Goal: Transaction & Acquisition: Book appointment/travel/reservation

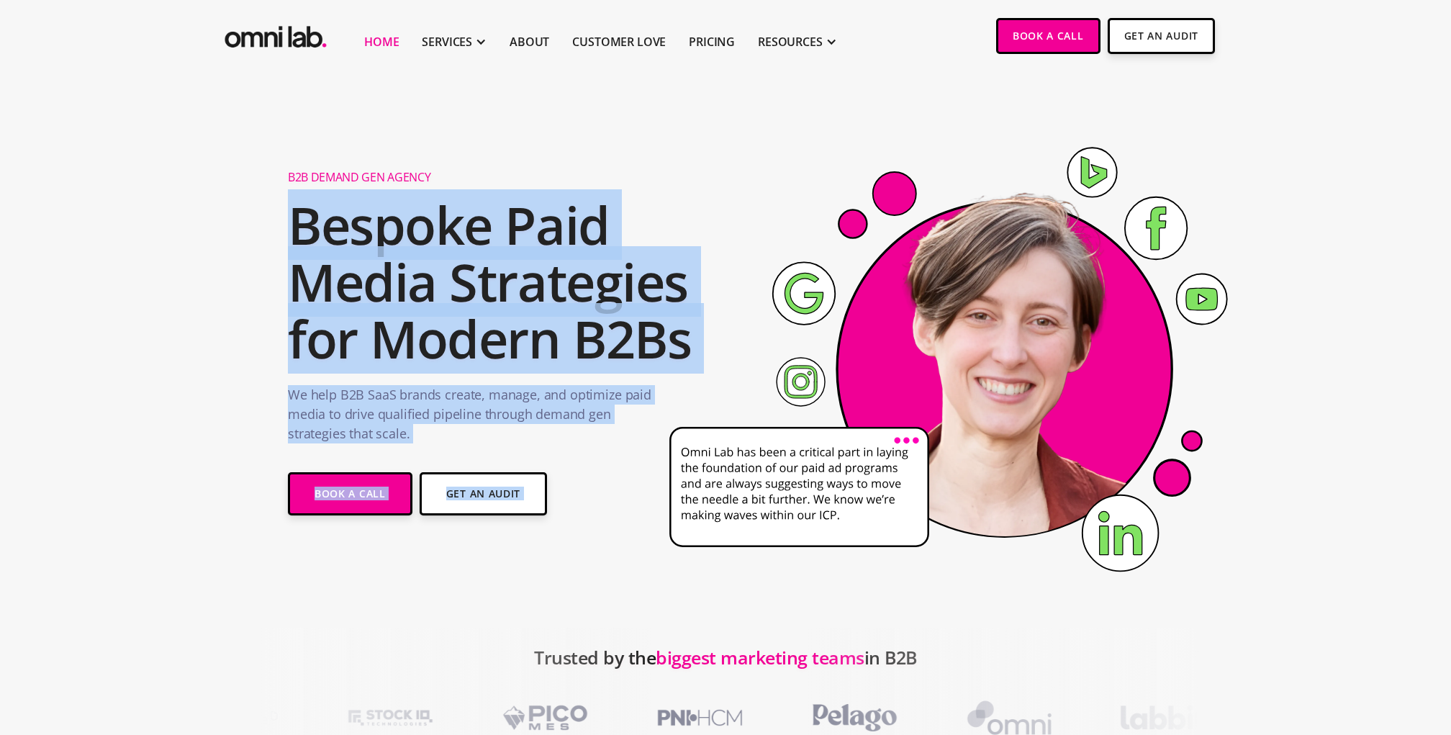
click at [686, 332] on div "B2B Demand Gen Agency Bespoke Paid Media Strategies for Modern B2Bs We help B2B…" at bounding box center [725, 378] width 875 height 440
click at [686, 332] on icon at bounding box center [965, 368] width 612 height 507
drag, startPoint x: 705, startPoint y: 338, endPoint x: 275, endPoint y: 216, distance: 447.5
click at [275, 216] on div "B2B Demand Gen Agency Bespoke Paid Media Strategies for Modern B2Bs We help B2B…" at bounding box center [726, 378] width 904 height 440
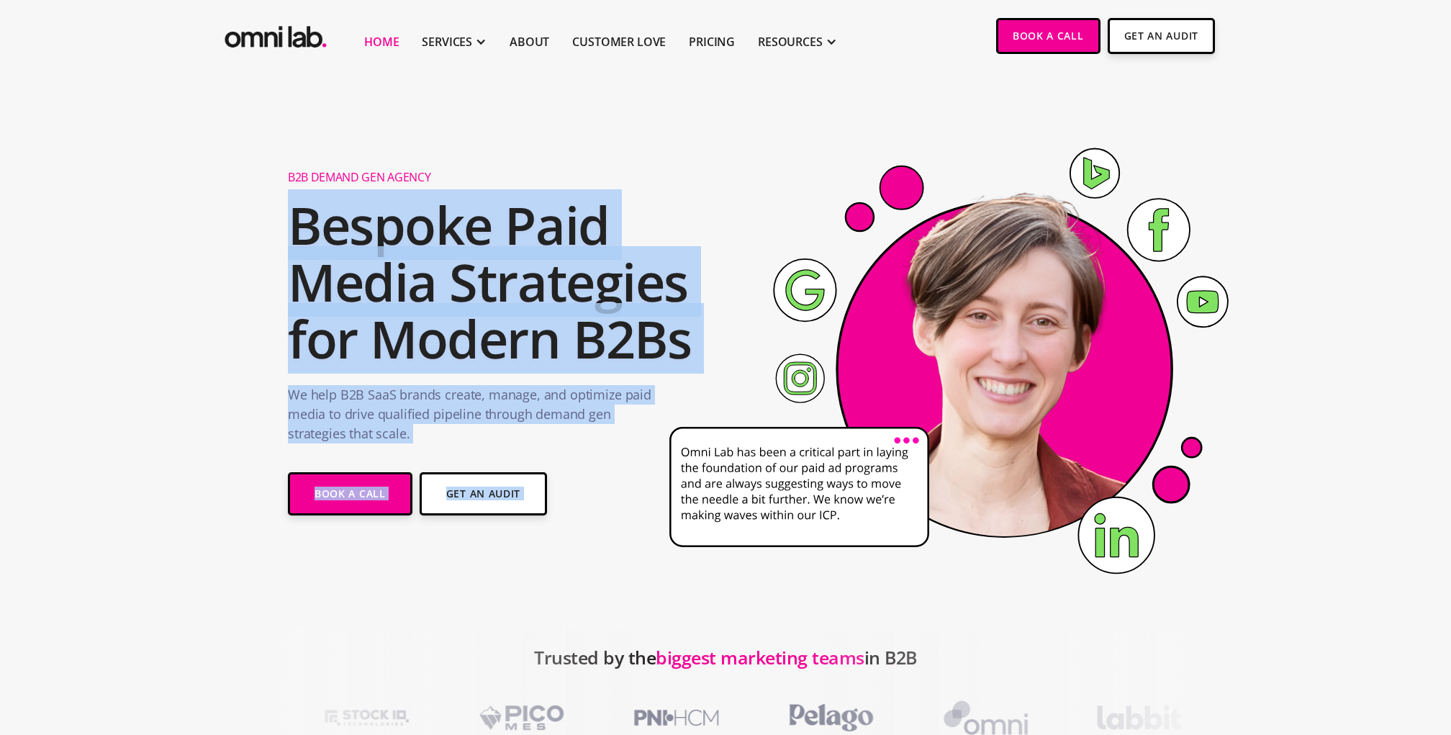
drag, startPoint x: 292, startPoint y: 222, endPoint x: 686, endPoint y: 339, distance: 411.3
click at [686, 339] on div "B2B Demand Gen Agency Bespoke Paid Media Strategies for Modern B2Bs We help B2B…" at bounding box center [725, 378] width 875 height 440
click at [686, 339] on icon at bounding box center [965, 368] width 612 height 507
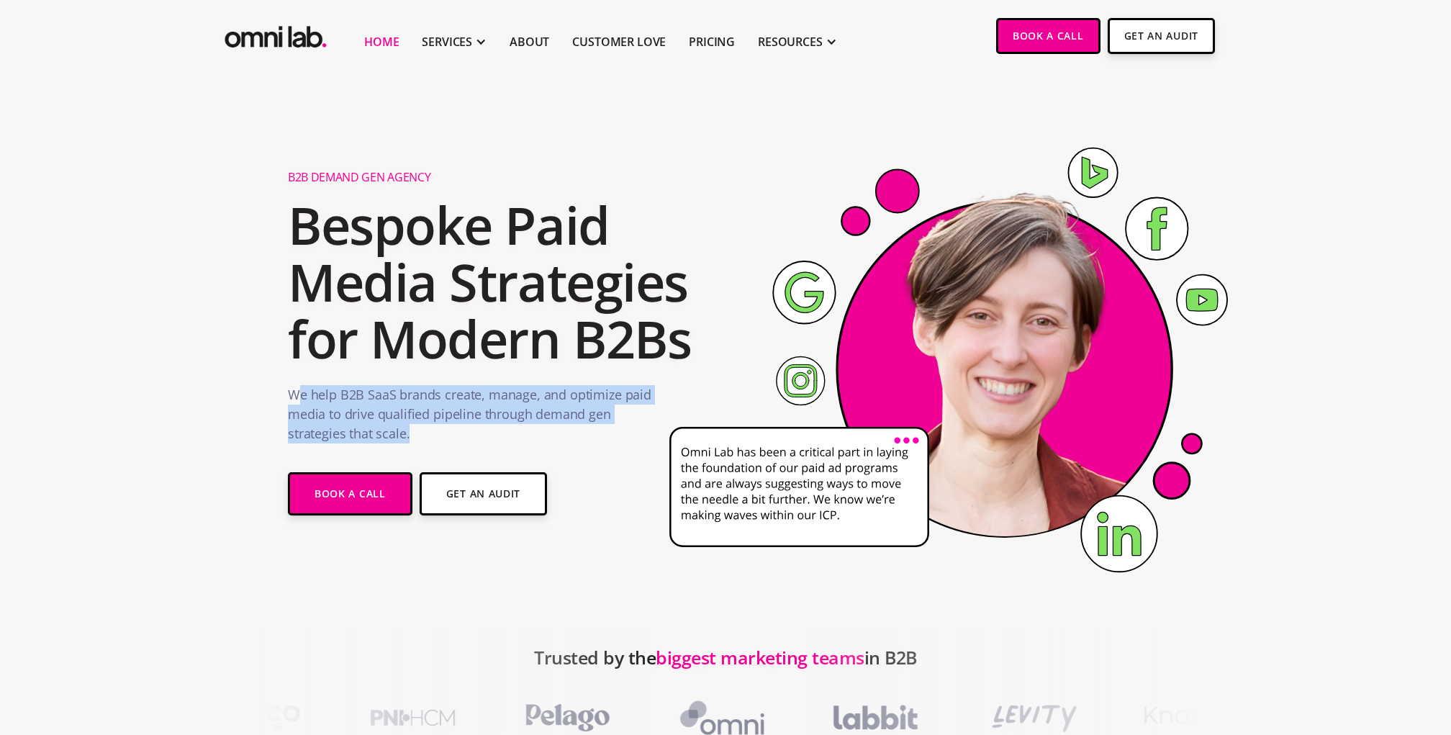
drag, startPoint x: 294, startPoint y: 393, endPoint x: 479, endPoint y: 441, distance: 191.2
click at [479, 441] on p "We help B2B SaaS brands create, manage, and optimize paid media to drive qualif…" at bounding box center [471, 417] width 366 height 65
drag, startPoint x: 452, startPoint y: 433, endPoint x: 281, endPoint y: 402, distance: 174.2
click at [280, 402] on div "B2B Demand Gen Agency Bespoke Paid Media Strategies for Modern B2Bs We help B2B…" at bounding box center [726, 378] width 904 height 440
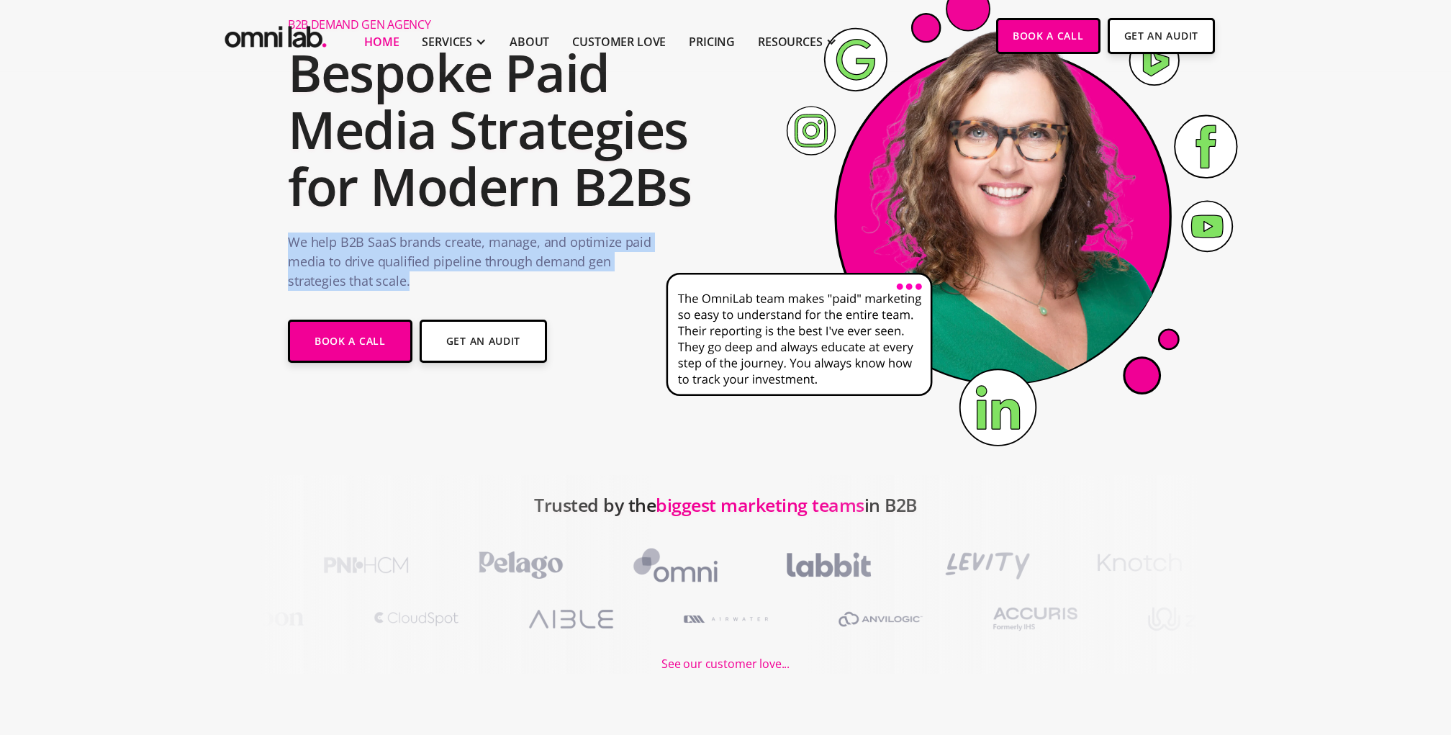
scroll to position [181, 0]
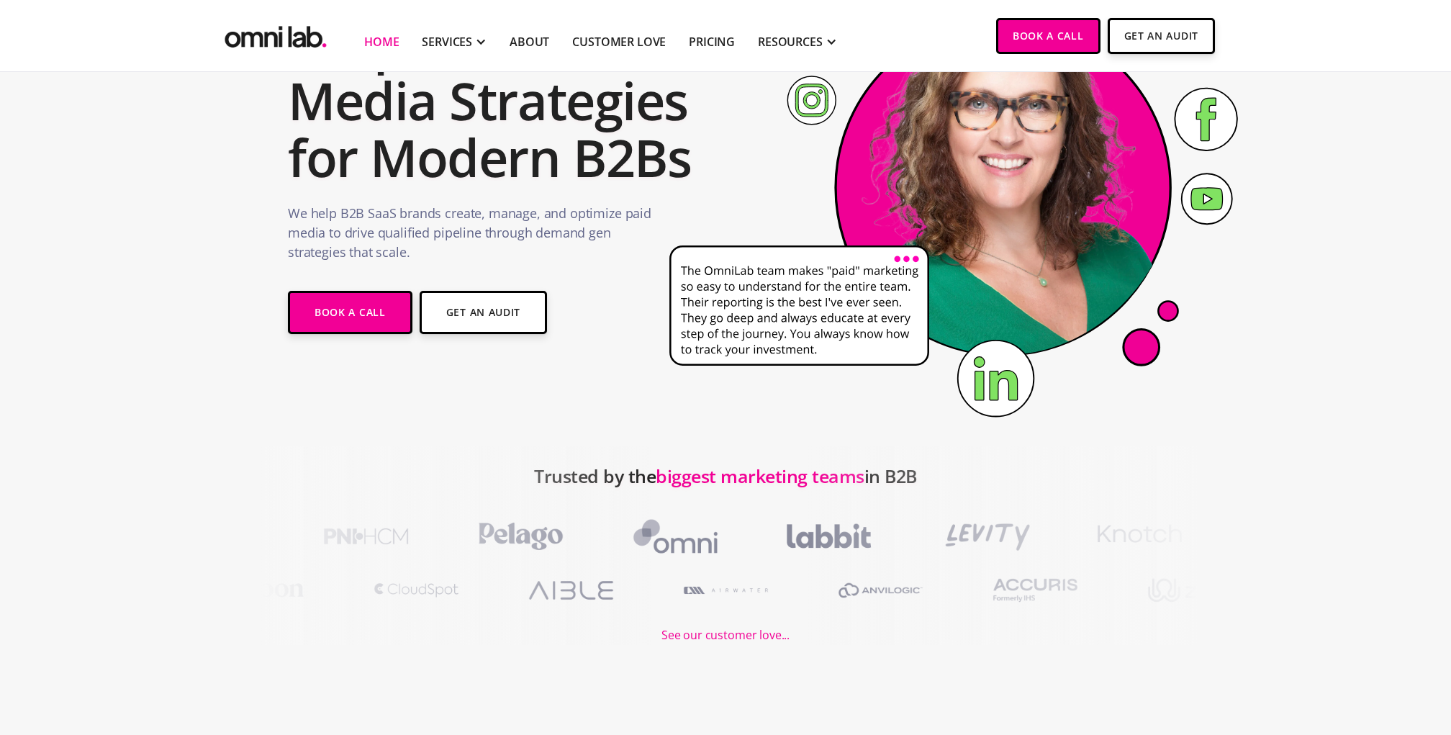
click at [649, 471] on div at bounding box center [326, 545] width 653 height 199
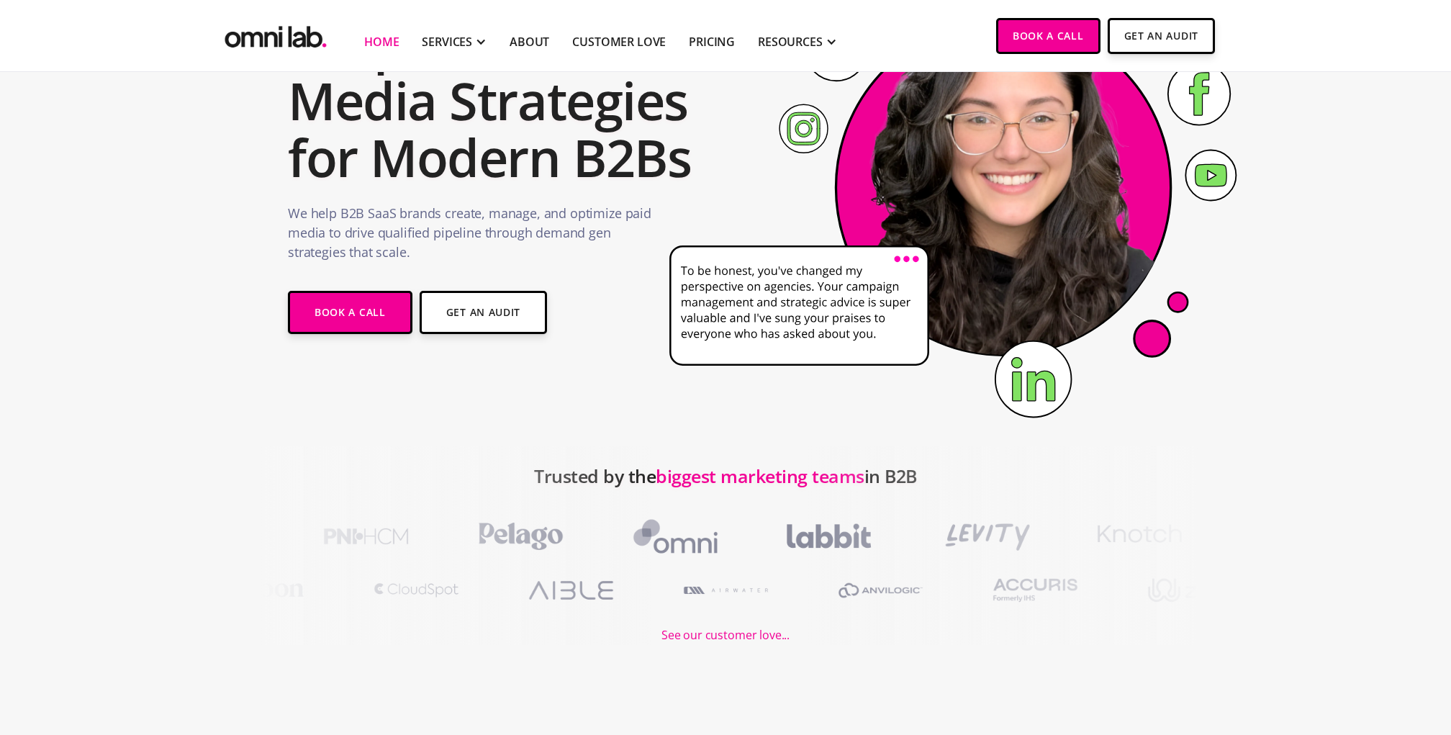
click at [646, 373] on div "B2B Demand Gen Agency Bespoke Paid Media Strategies for Modern B2Bs We help B2B…" at bounding box center [516, 197] width 457 height 440
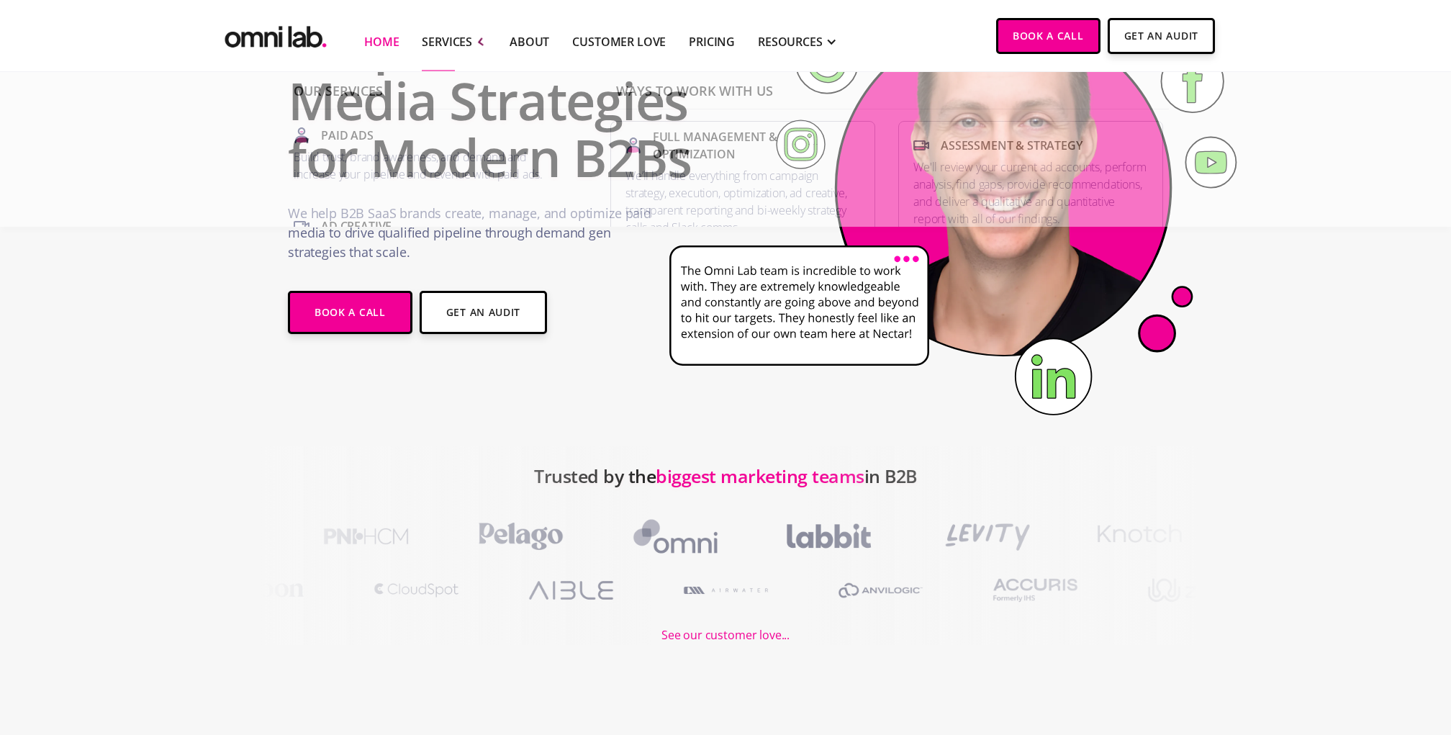
click at [343, 491] on div at bounding box center [326, 545] width 653 height 199
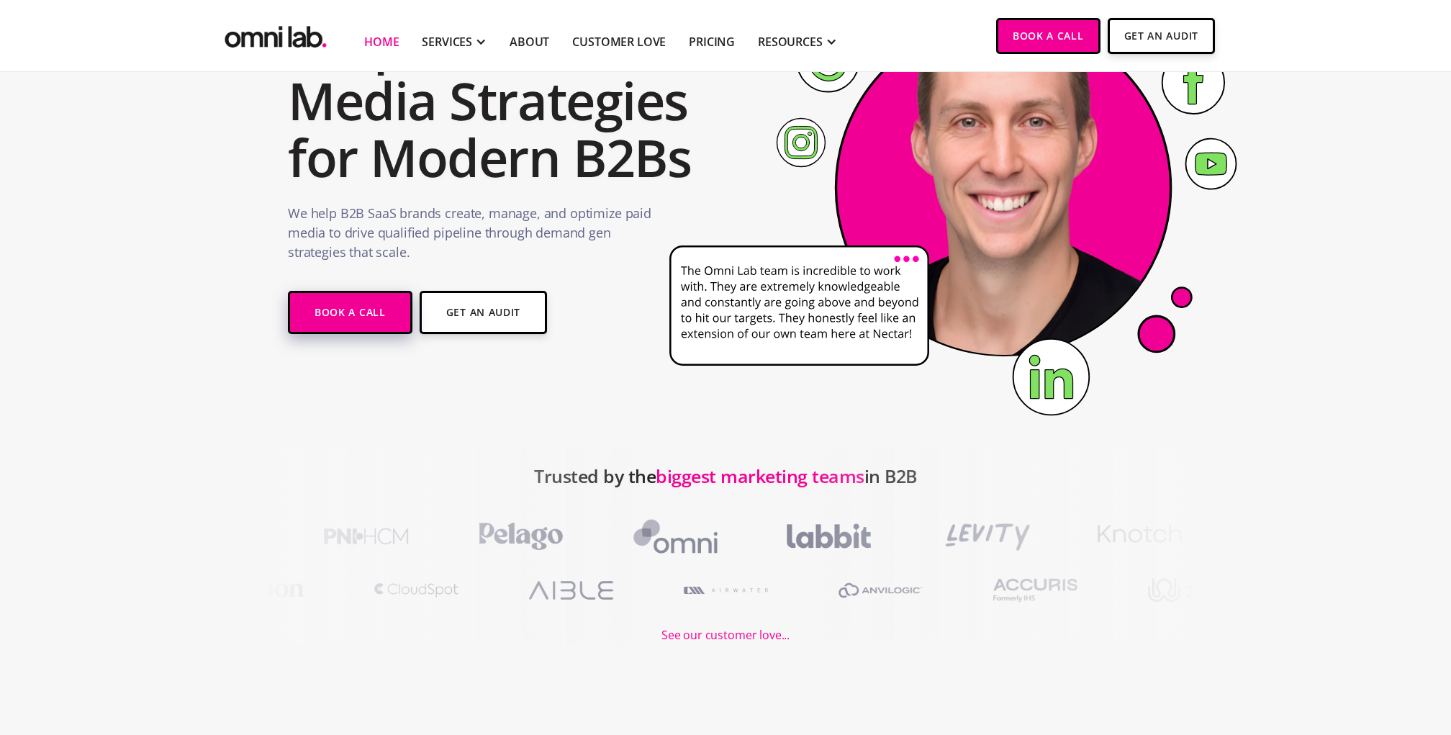
click at [358, 317] on link "Book a Call" at bounding box center [350, 312] width 125 height 43
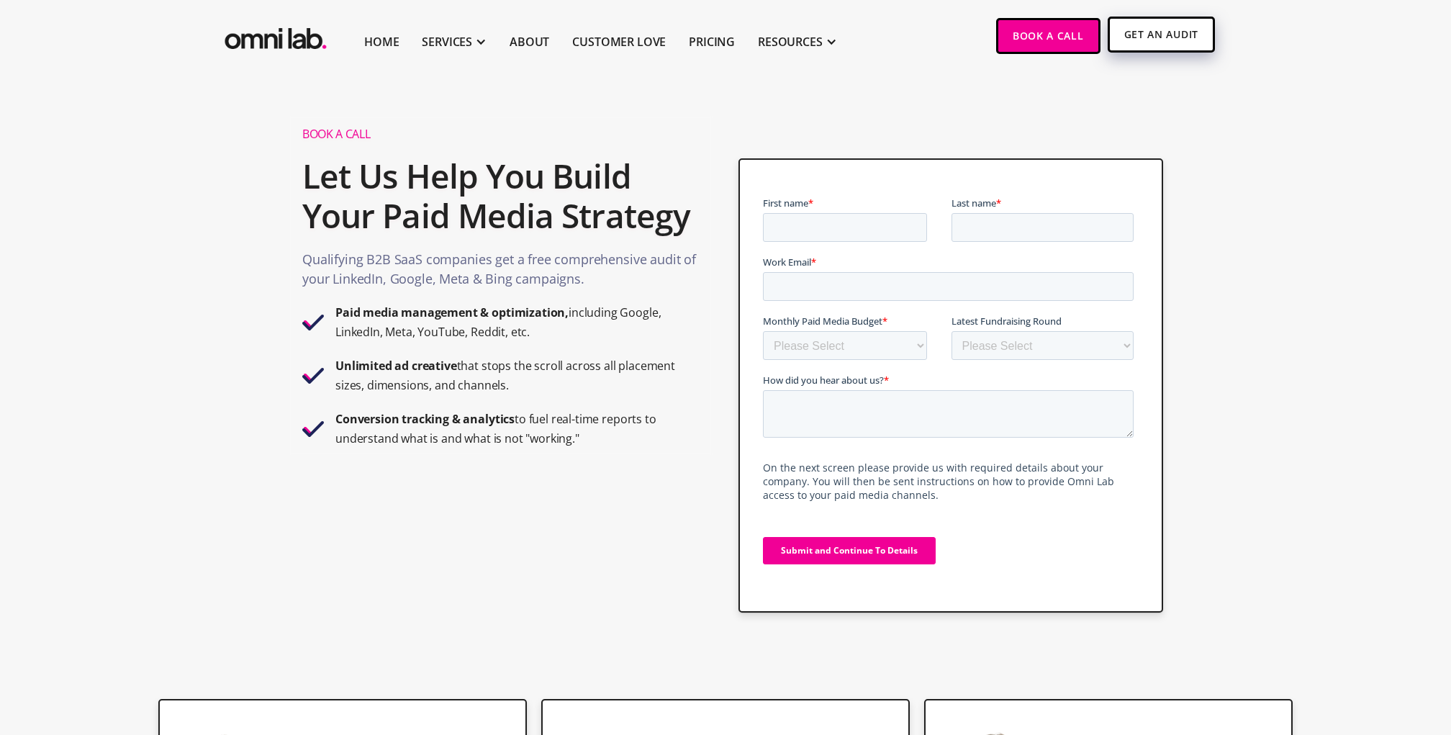
click at [1165, 35] on link "Get An Audit" at bounding box center [1161, 35] width 107 height 36
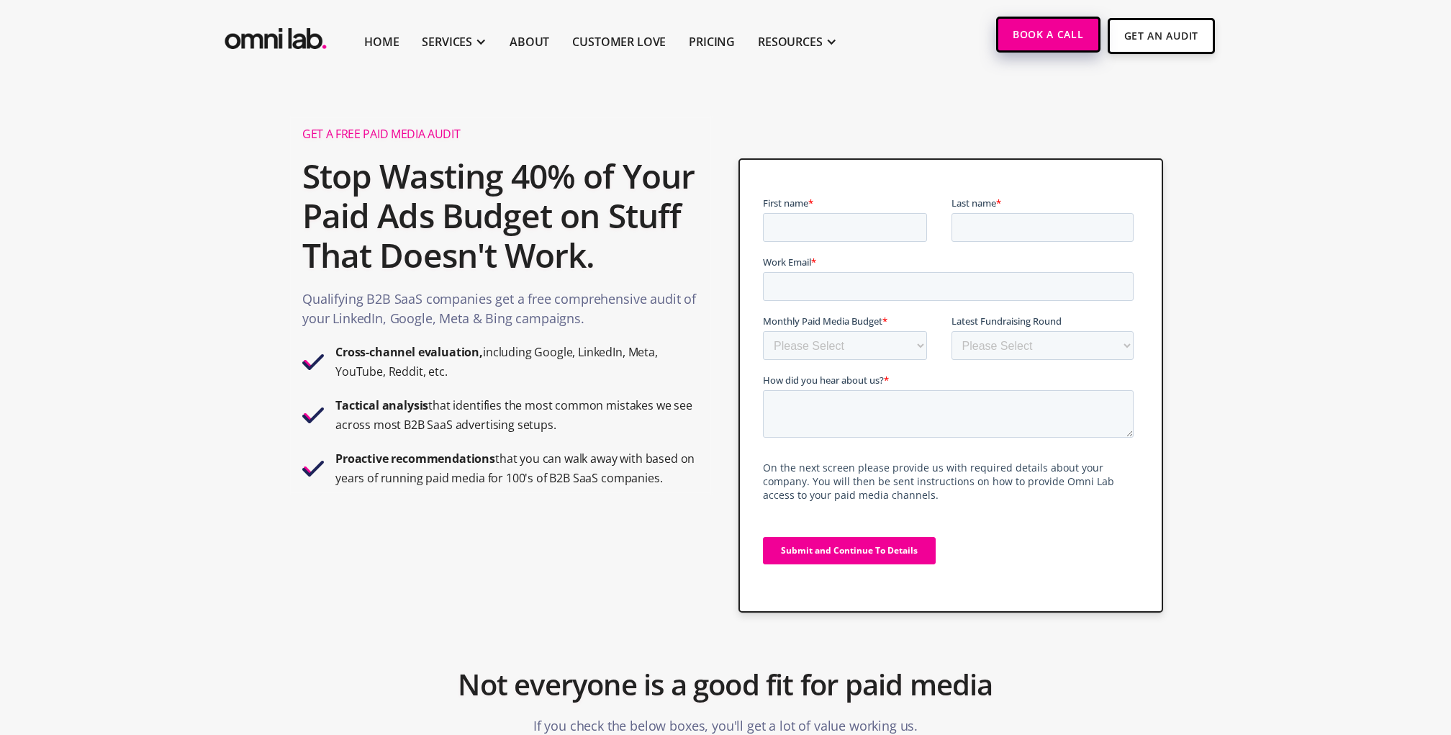
click at [1066, 44] on link "Book a Call" at bounding box center [1048, 35] width 104 height 36
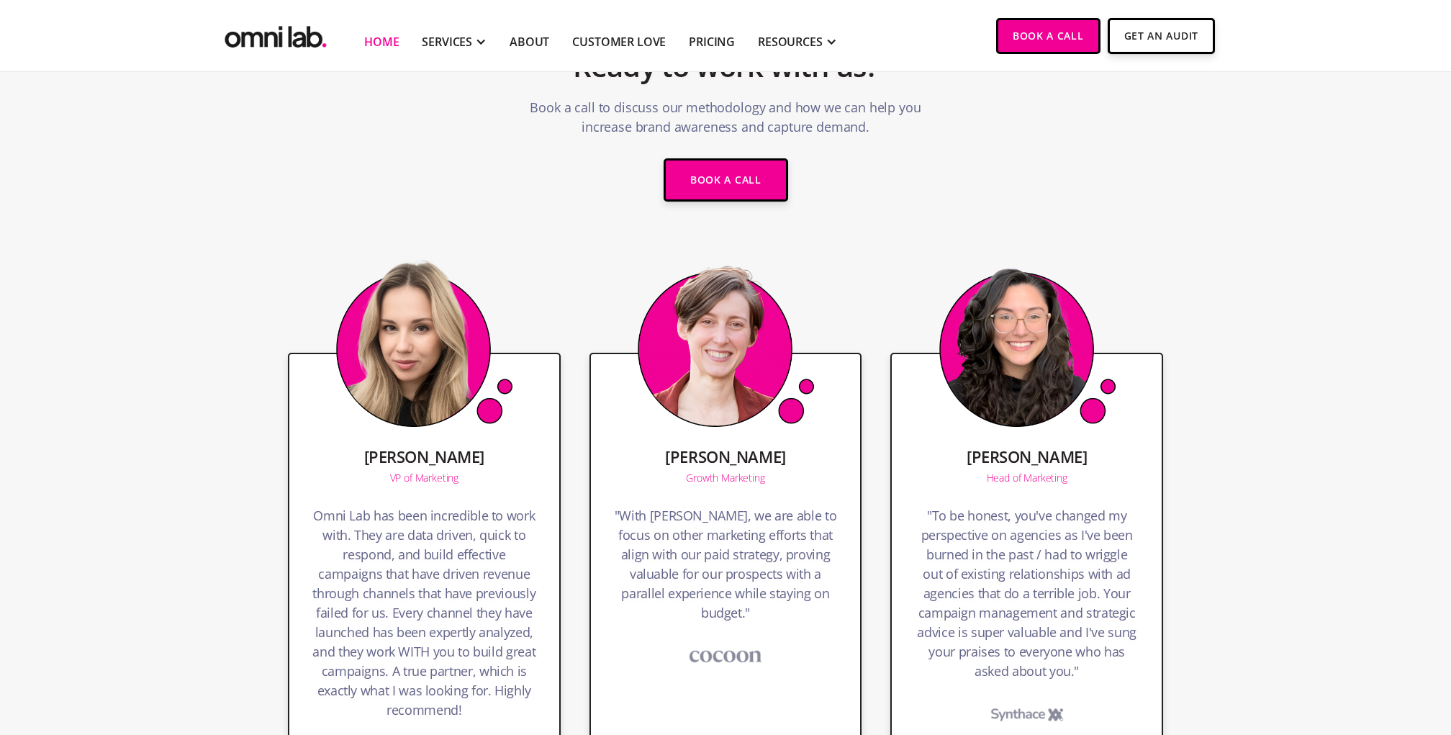
scroll to position [3058, 0]
